Goal: Task Accomplishment & Management: Complete application form

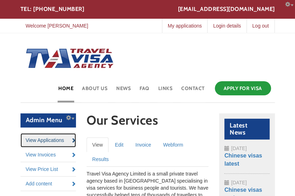
click at [53, 137] on link "View Applications" at bounding box center [48, 140] width 56 height 14
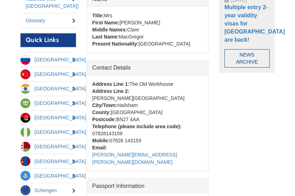
scroll to position [285, 0]
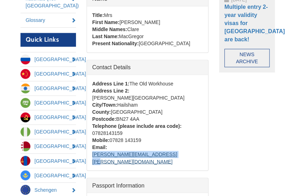
drag, startPoint x: 186, startPoint y: 137, endPoint x: 108, endPoint y: 138, distance: 78.4
click at [108, 144] on div "Email: joanna.macgregor@btinternet.com" at bounding box center [147, 154] width 110 height 21
copy link "joanna.macgregor@btinternet.com"
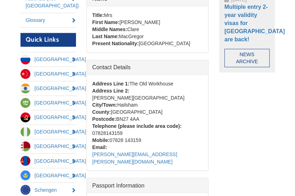
click at [270, 86] on div "Admin Menu Configure List links Edit menu Configure block View Applications Vie…" at bounding box center [147, 152] width 265 height 648
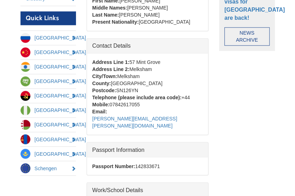
scroll to position [307, 0]
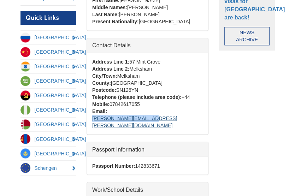
drag, startPoint x: 165, startPoint y: 112, endPoint x: 109, endPoint y: 112, distance: 56.5
click at [109, 112] on div "Email: colin.dunn@tenneco.com" at bounding box center [147, 118] width 110 height 21
copy link "colin.dunn@tenneco.com"
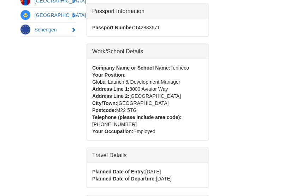
scroll to position [446, 0]
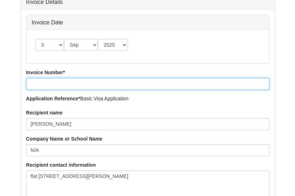
click at [92, 86] on input "Invoice Number *" at bounding box center [147, 84] width 243 height 12
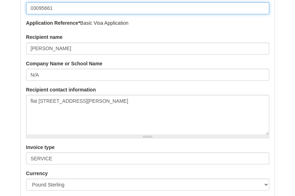
scroll to position [391, 0]
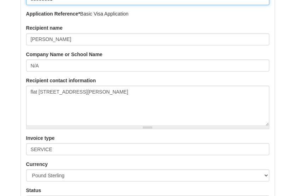
type input "03095661"
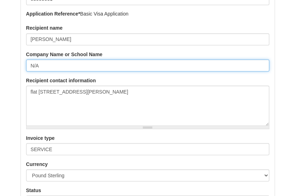
click at [102, 62] on input "N/A" at bounding box center [147, 65] width 243 height 12
type input "N"
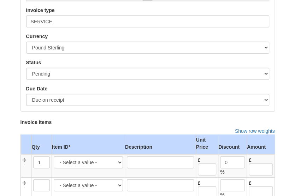
scroll to position [525, 0]
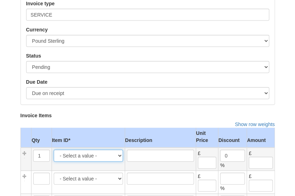
click at [96, 152] on select "- Select a value - CD -- Central London same day courier delivery -- 25.00 CD M…" at bounding box center [88, 156] width 69 height 12
select select "45"
click at [54, 150] on select "- Select a value - CD -- Central London same day courier delivery -- 25.00 CD M…" at bounding box center [88, 156] width 69 height 12
type input "Royal Mail Special Delivery - next day until 1pm"
type input "9.35"
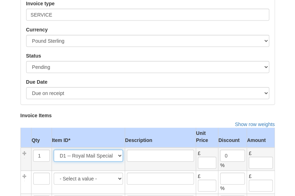
type input "9.35"
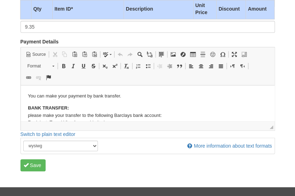
scroll to position [957, 0]
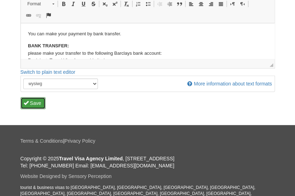
click at [38, 99] on button "Save" at bounding box center [32, 103] width 25 height 12
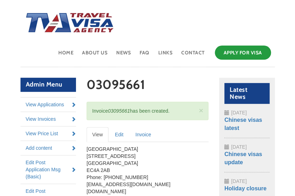
scroll to position [36, 0]
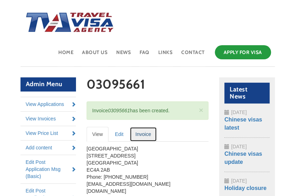
click at [142, 136] on link "Invoice" at bounding box center [143, 134] width 27 height 15
